Goal: Information Seeking & Learning: Learn about a topic

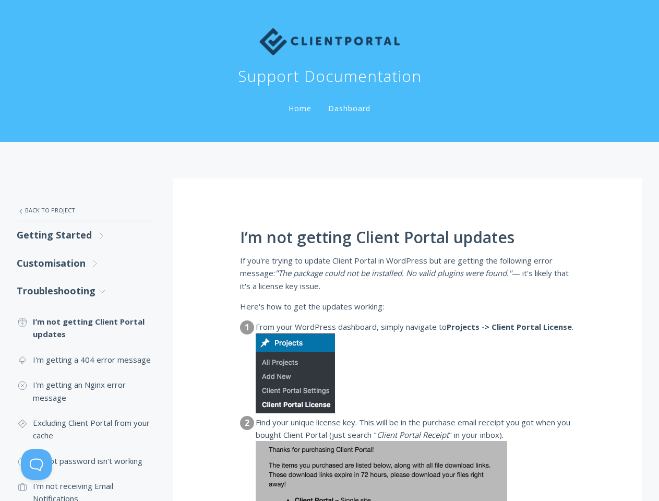
click at [329, 250] on div "I’m not getting Client Portal updates If you're trying to update Client Portal …" at bounding box center [407, 509] width 469 height 662
click at [36, 464] on button at bounding box center [36, 463] width 31 height 31
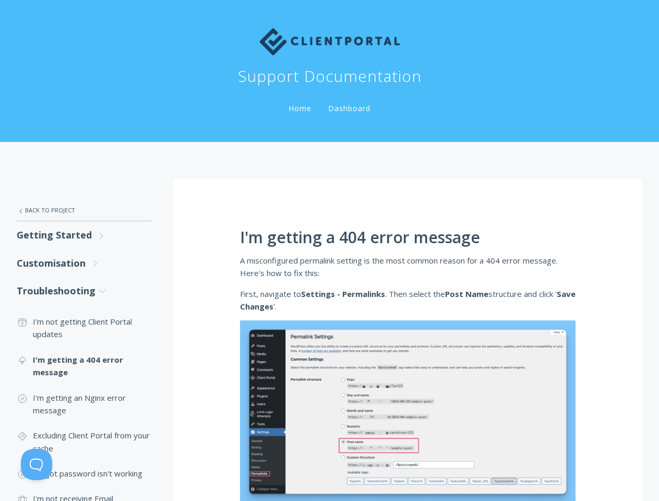
click at [329, 250] on div "I'm getting a 404 error message A misconfigured permalink setting is the most c…" at bounding box center [407, 442] width 469 height 529
